Goal: Task Accomplishment & Management: Manage account settings

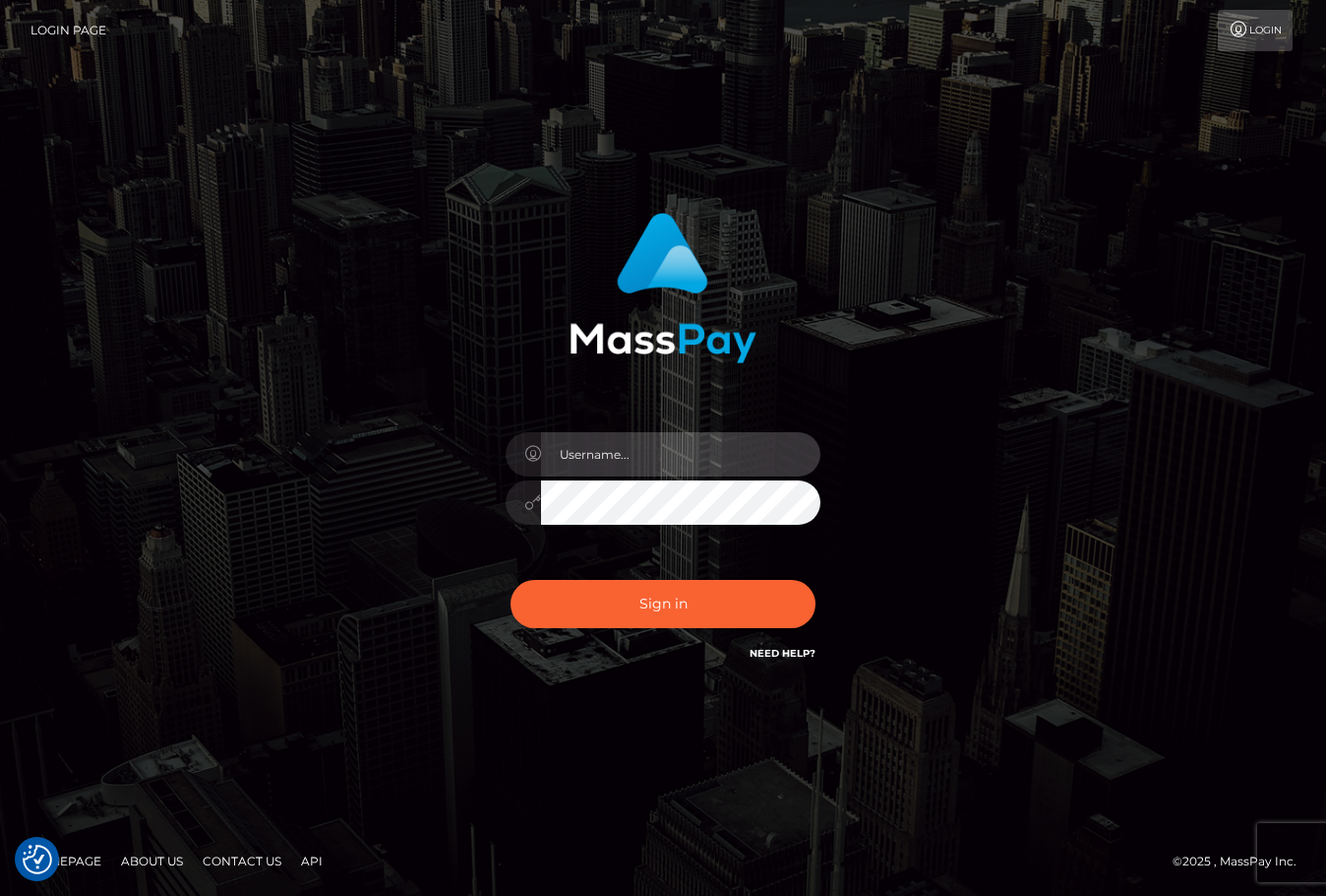
click at [638, 449] on input "text" at bounding box center [681, 454] width 279 height 44
type input "ChristianC.xcite"
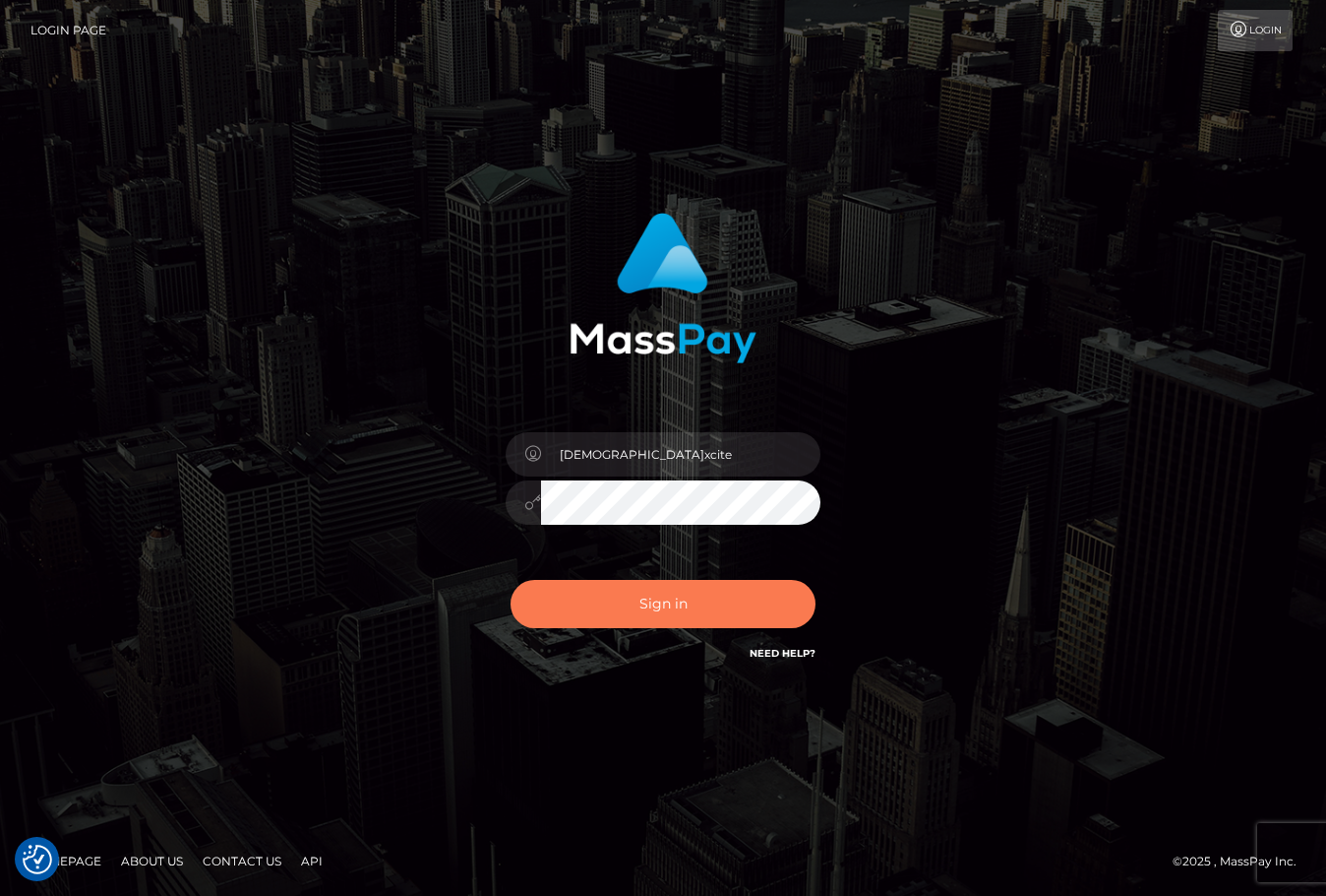
click at [669, 610] on button "Sign in" at bounding box center [663, 603] width 305 height 48
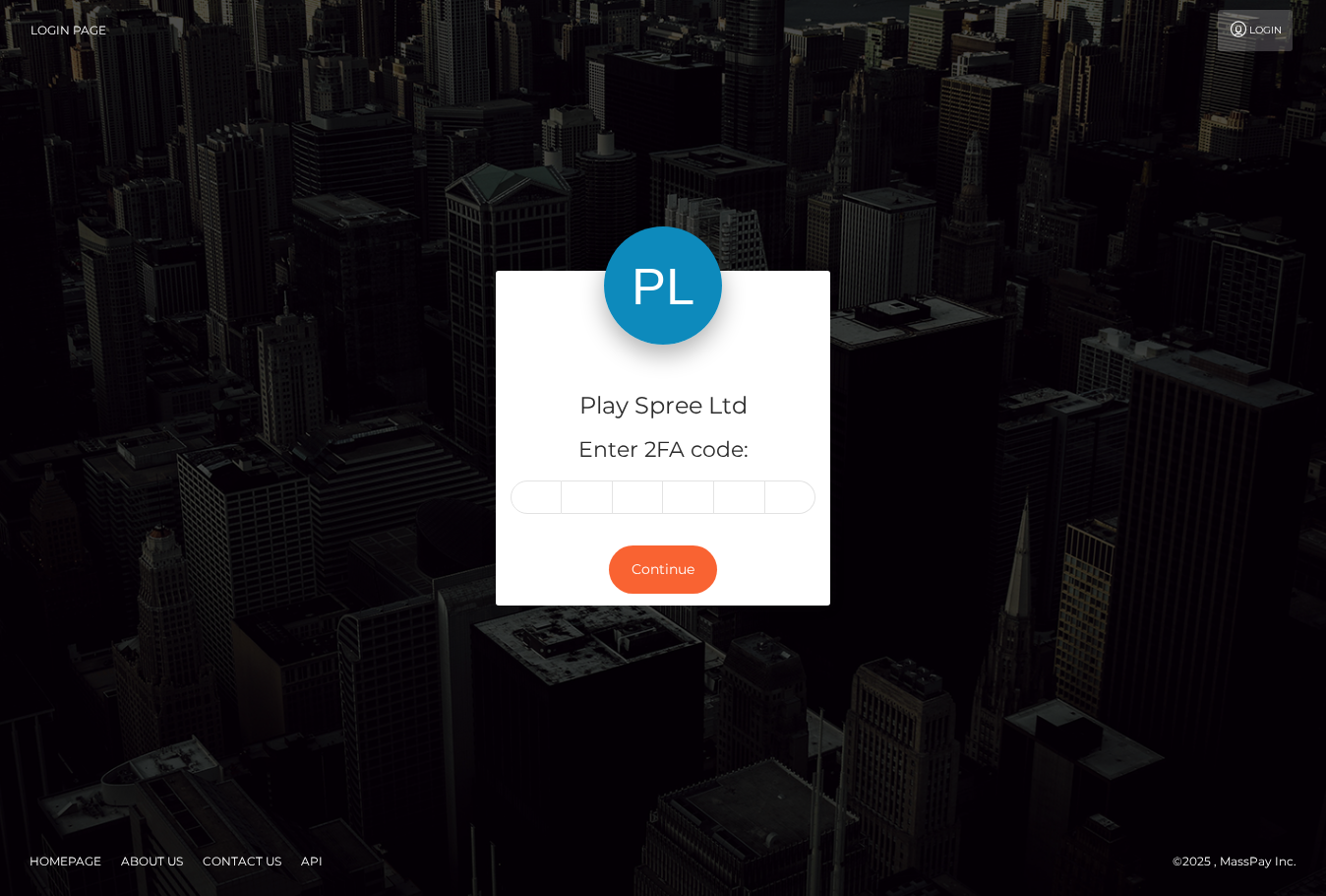
click at [537, 494] on input "text" at bounding box center [537, 497] width 51 height 34
type input "4"
type input "2"
type input "7"
type input "8"
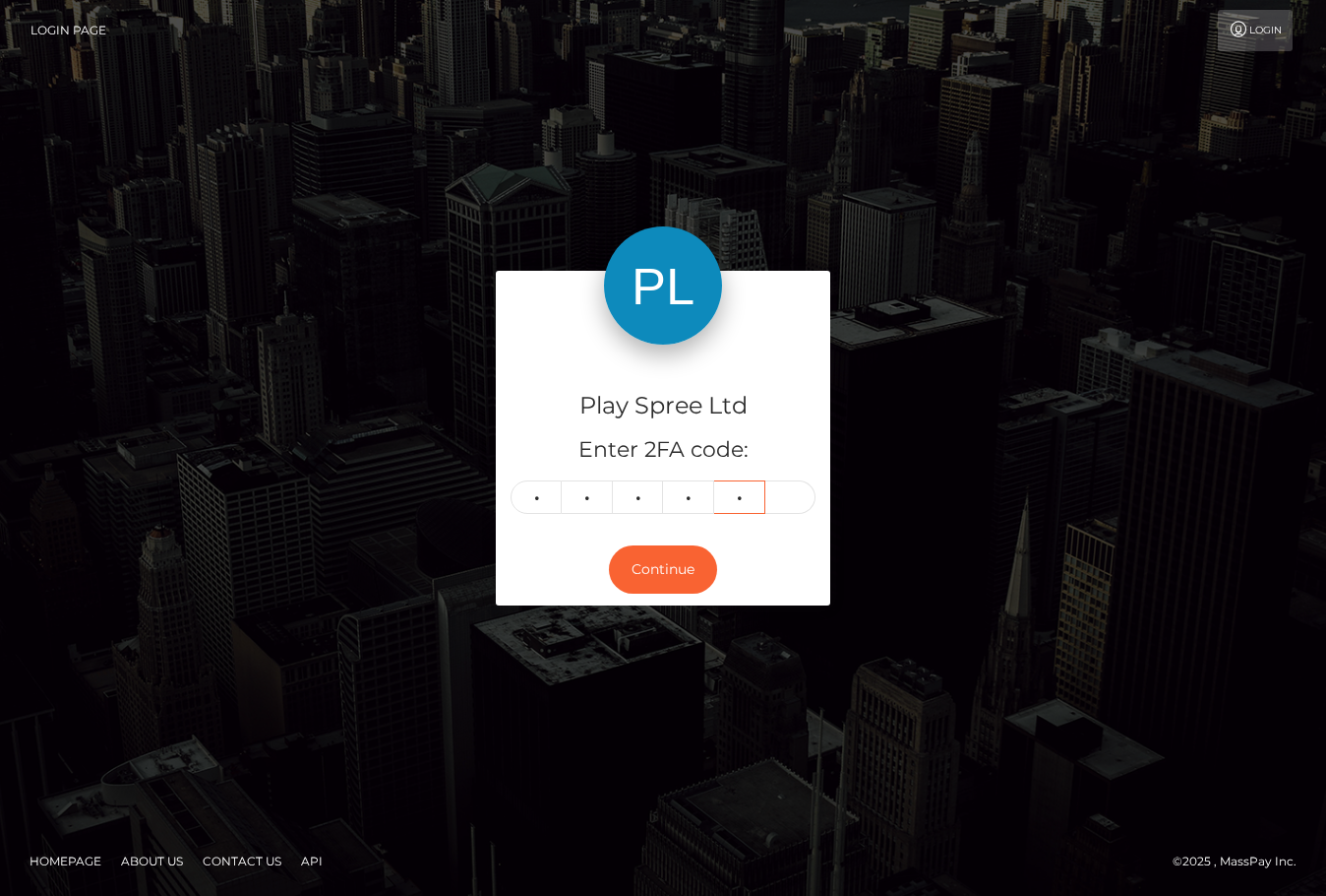
type input "5"
type input "6"
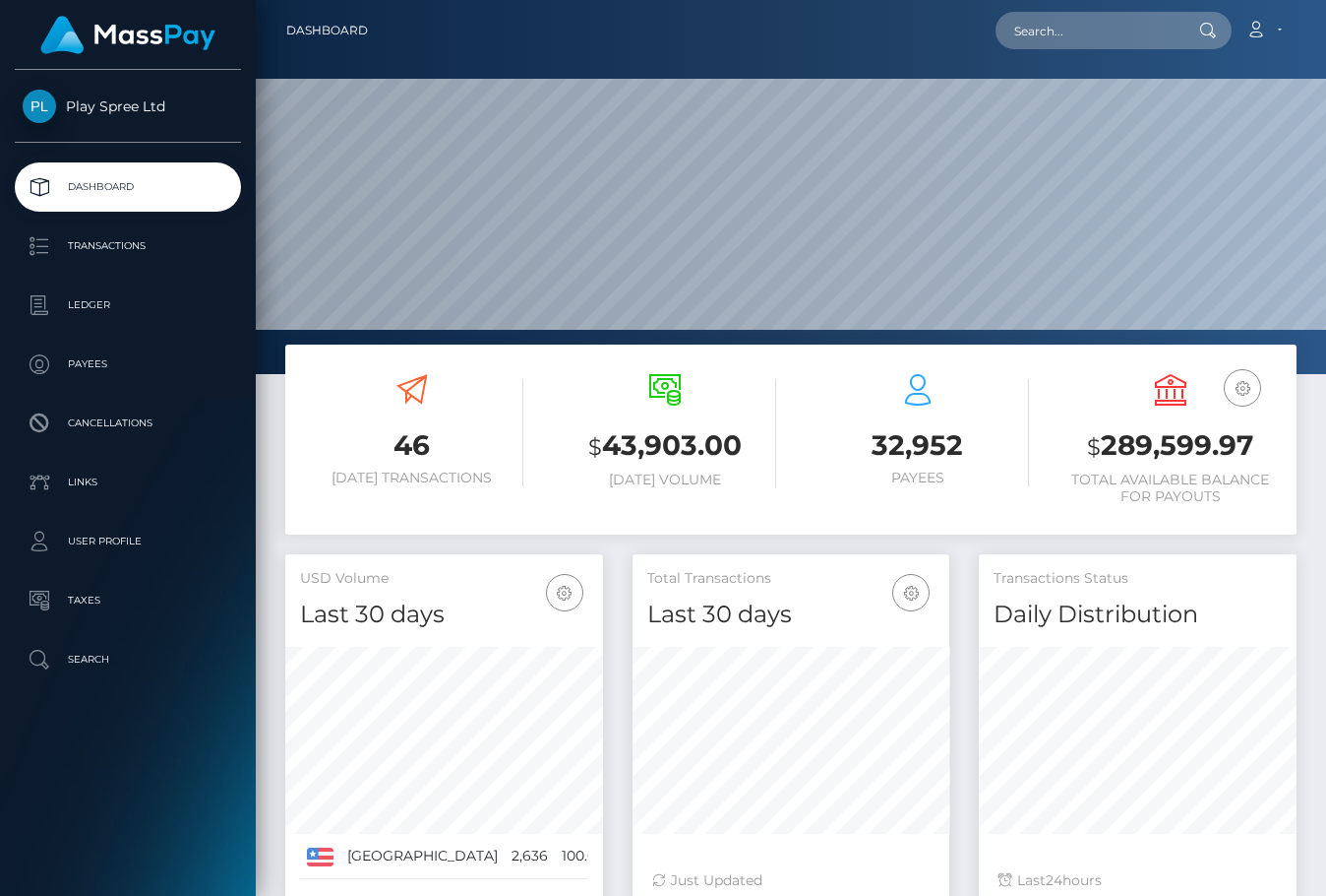
scroll to position [349, 317]
click at [1141, 445] on h3 "$ 289,599.97" at bounding box center [1170, 446] width 223 height 40
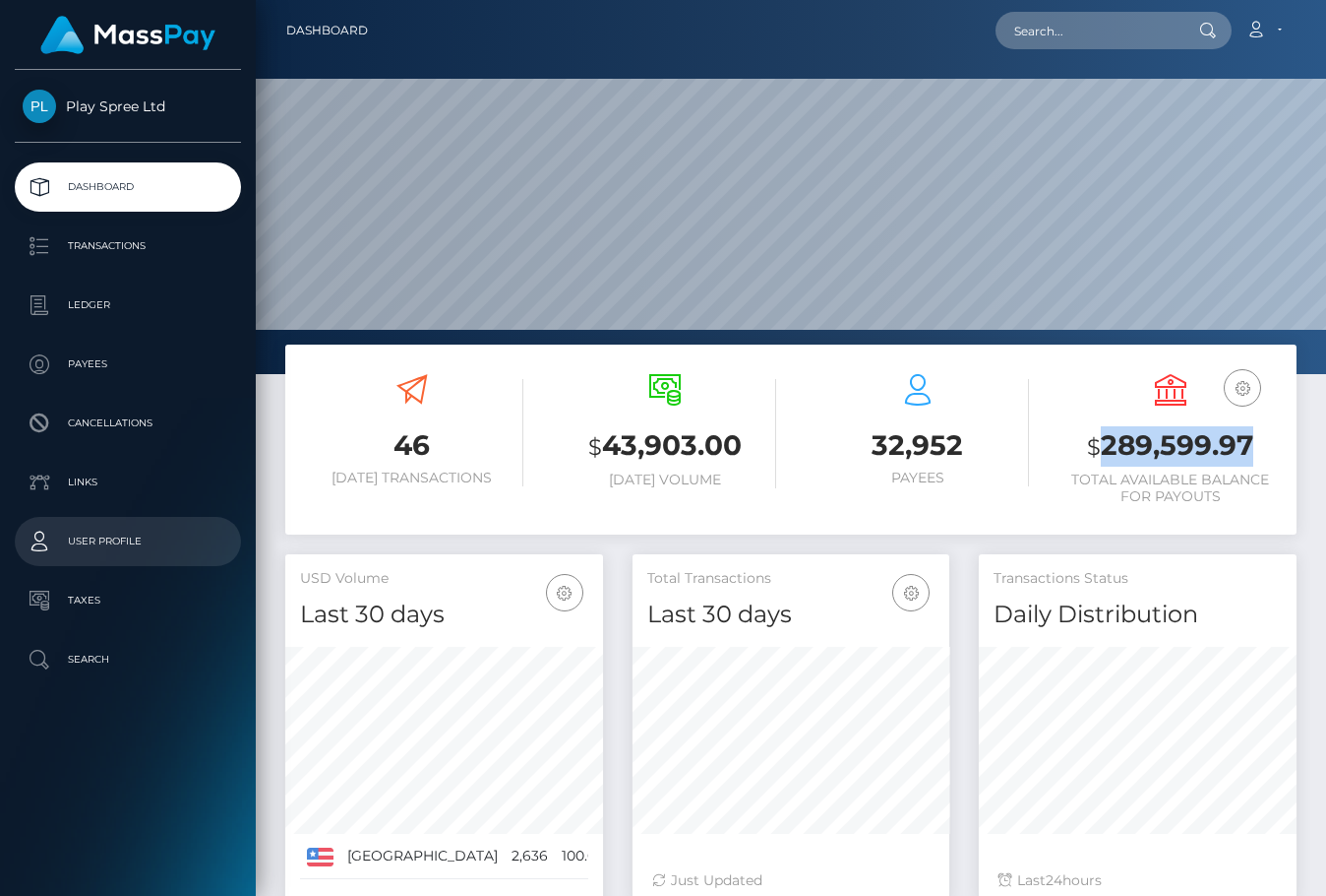
copy h3 "289,599.97"
